Goal: Transaction & Acquisition: Purchase product/service

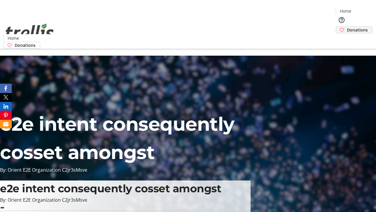
click at [347, 27] on span "Donations" at bounding box center [357, 30] width 21 height 6
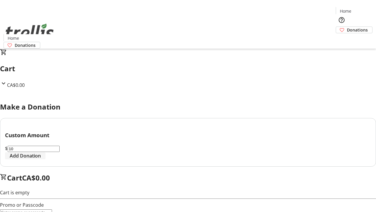
click at [41, 159] on span "Add Donation" at bounding box center [25, 155] width 31 height 7
